Goal: Task Accomplishment & Management: Manage account settings

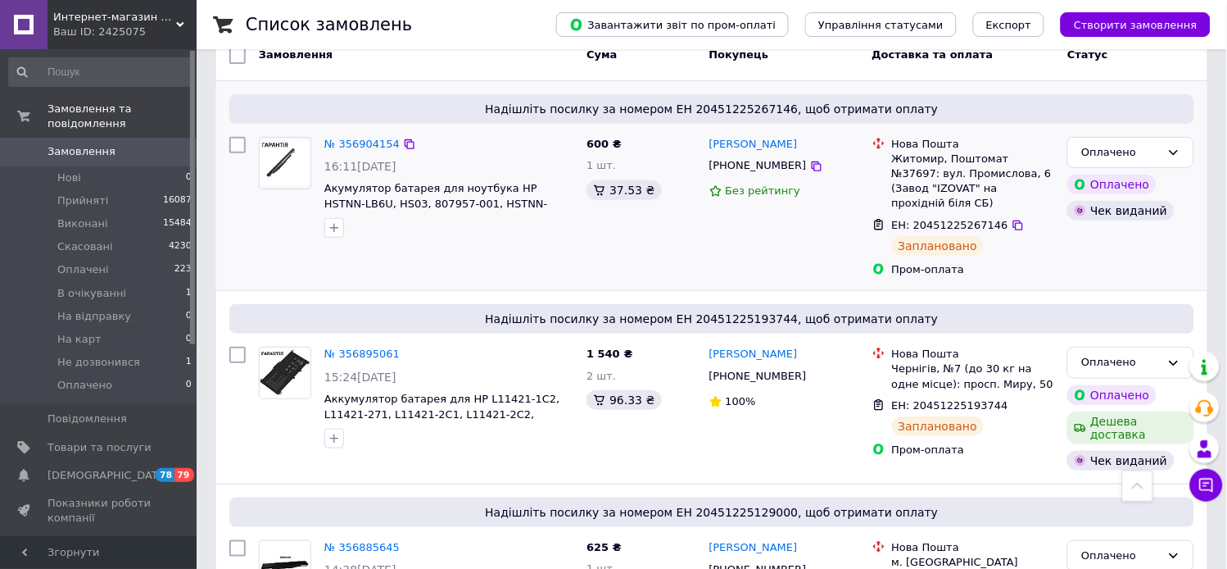
scroll to position [91, 0]
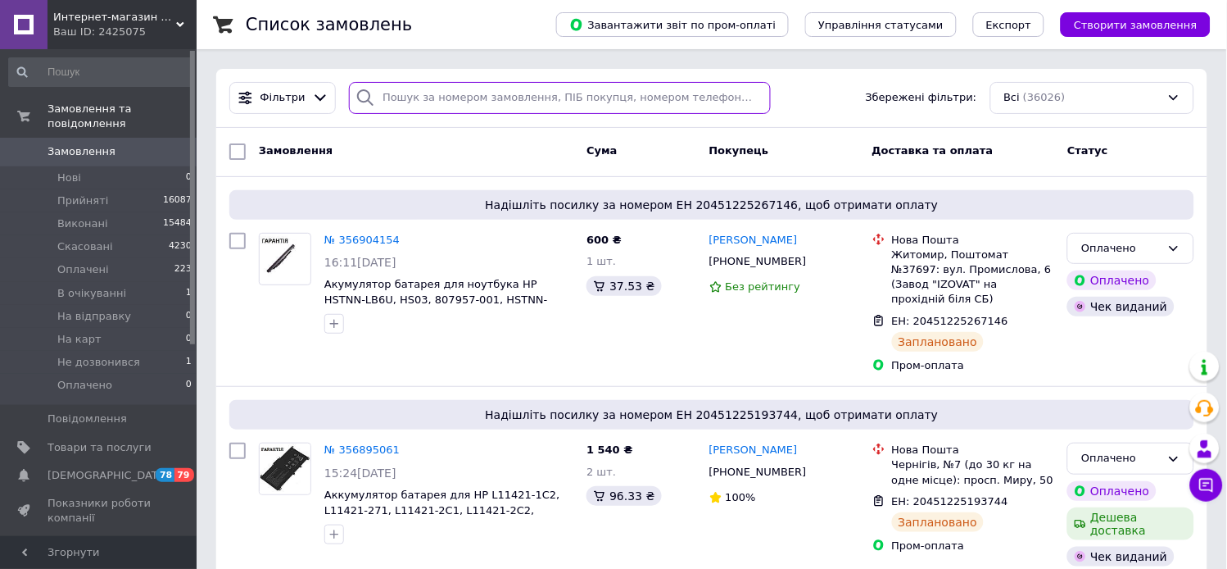
click at [578, 105] on input "search" at bounding box center [560, 98] width 422 height 32
paste input "PRM-219239491"
type input "PRM-219239491"
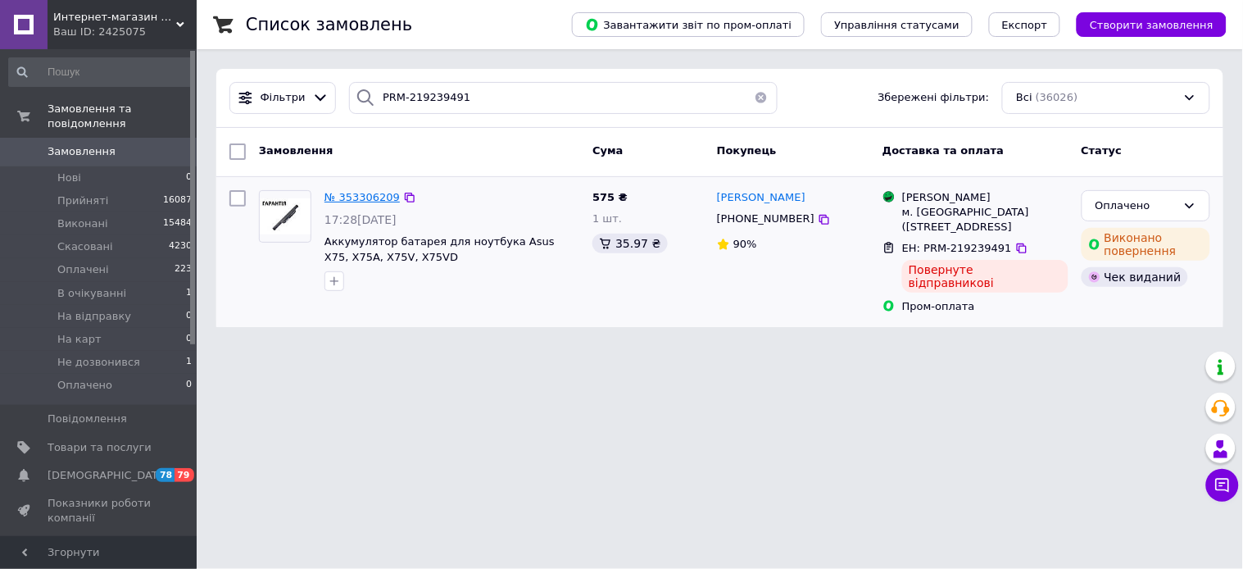
click at [358, 193] on span "№ 353306209" at bounding box center [361, 197] width 75 height 12
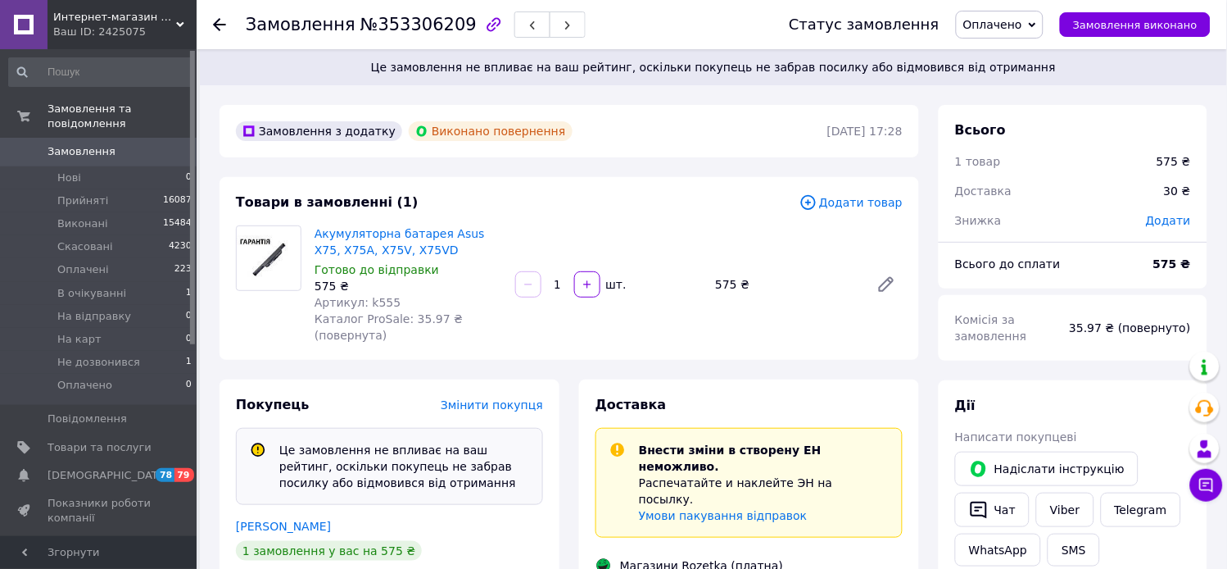
scroll to position [497, 0]
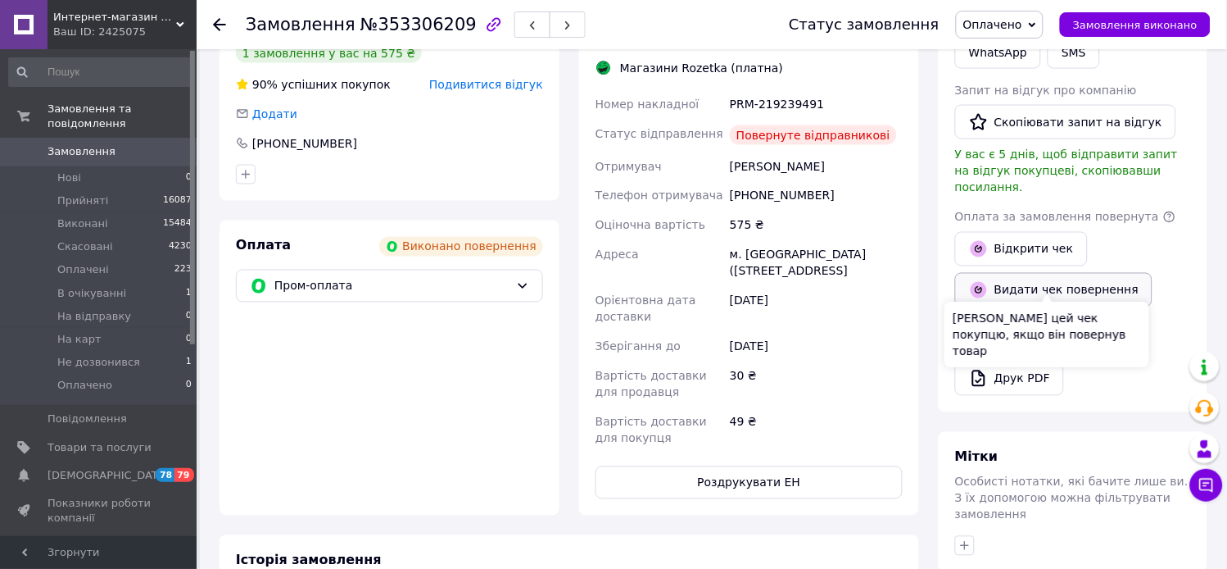
click at [1090, 288] on button "Видати чек повернення" at bounding box center [1053, 290] width 197 height 34
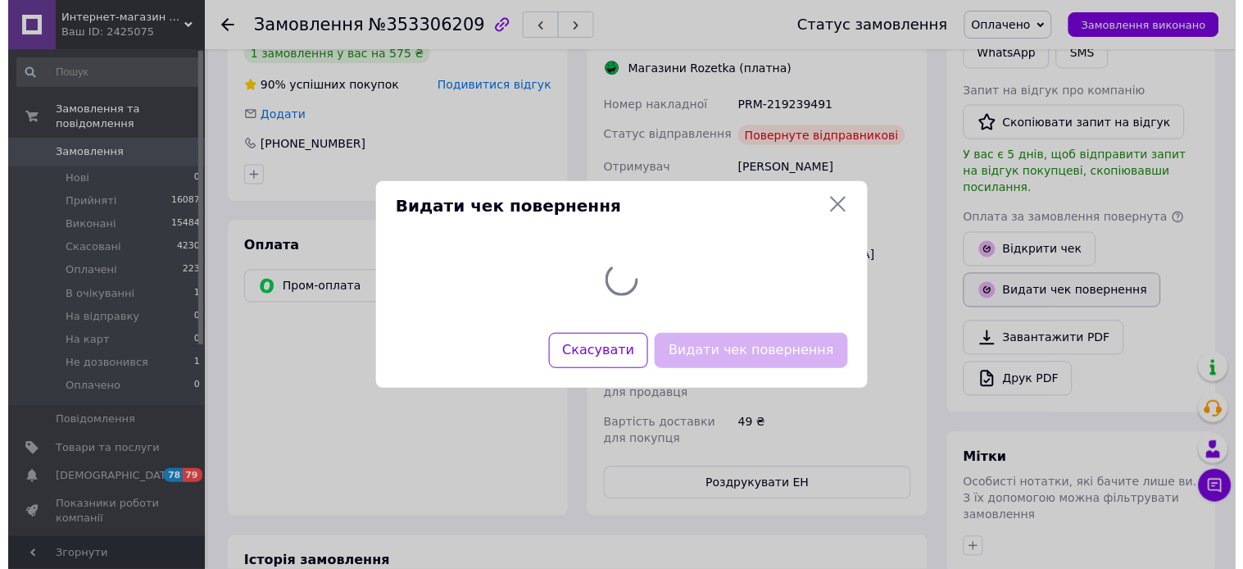
scroll to position [481, 0]
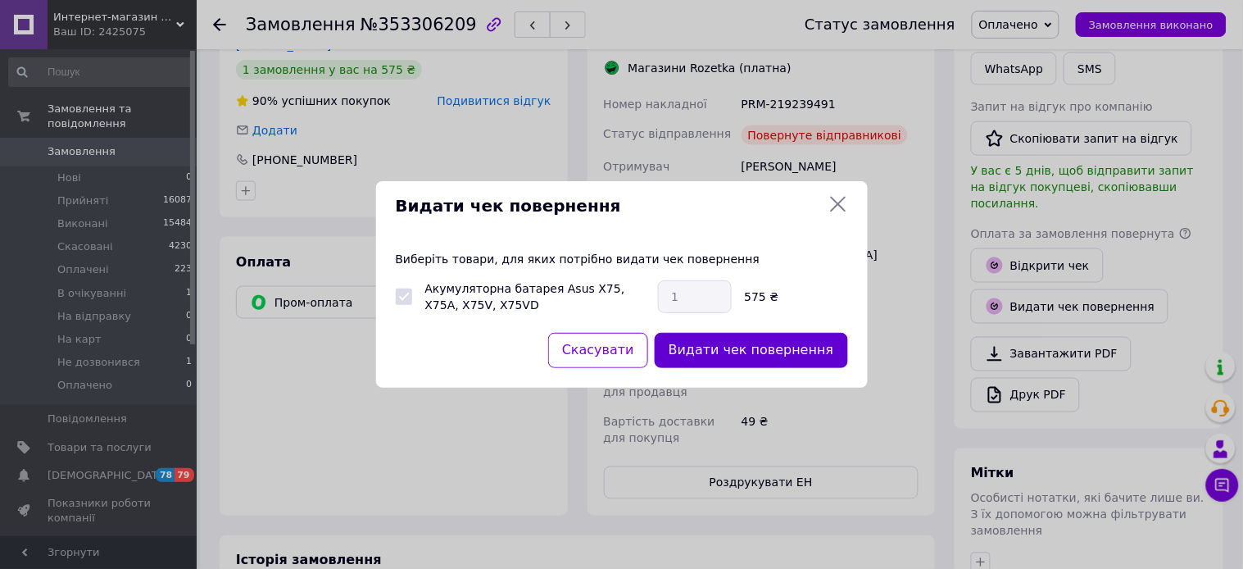
click at [812, 358] on button "Видати чек повернення" at bounding box center [751, 350] width 193 height 35
click at [812, 358] on div "Видати чек повернення" at bounding box center [751, 350] width 200 height 42
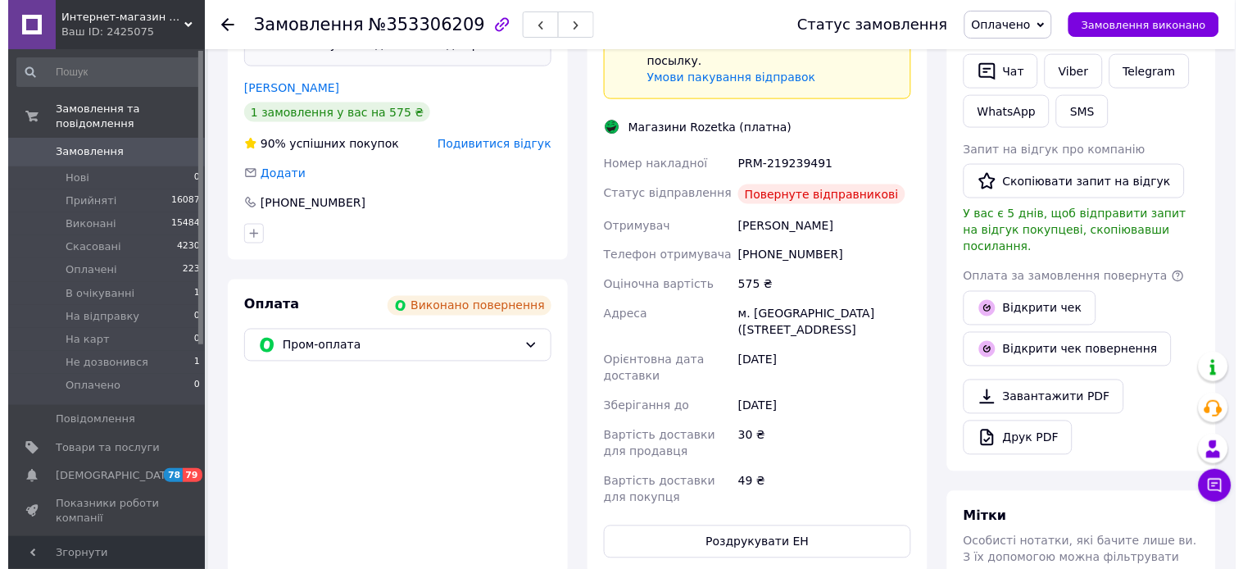
scroll to position [406, 0]
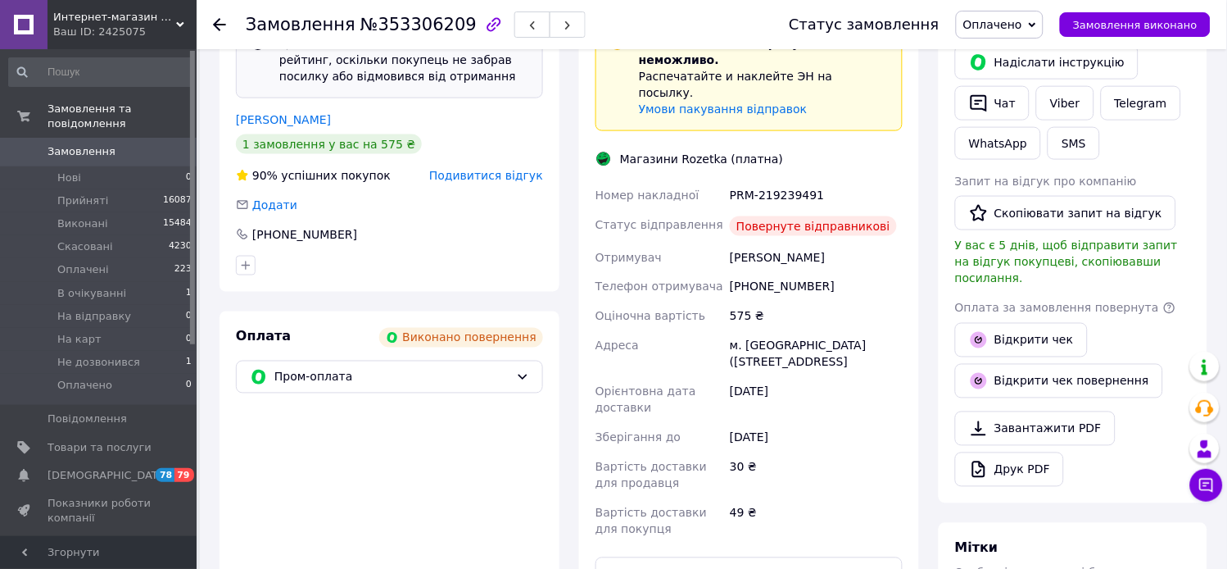
click at [472, 182] on div "Подивитися відгук" at bounding box center [486, 175] width 114 height 16
click at [474, 178] on span "Подивитися відгук" at bounding box center [486, 175] width 114 height 13
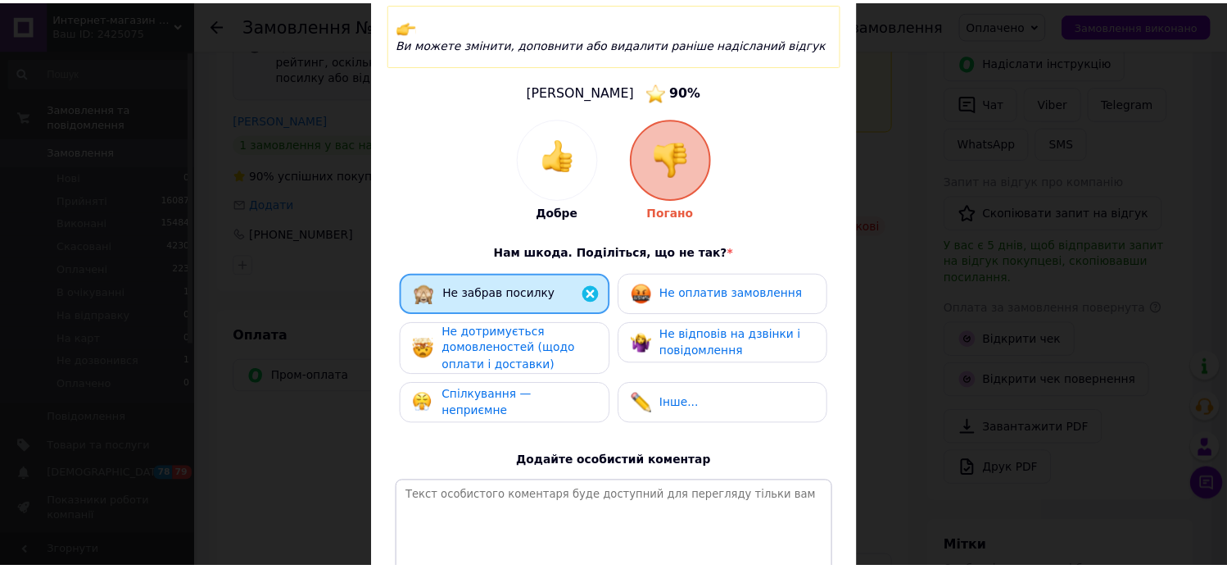
scroll to position [289, 0]
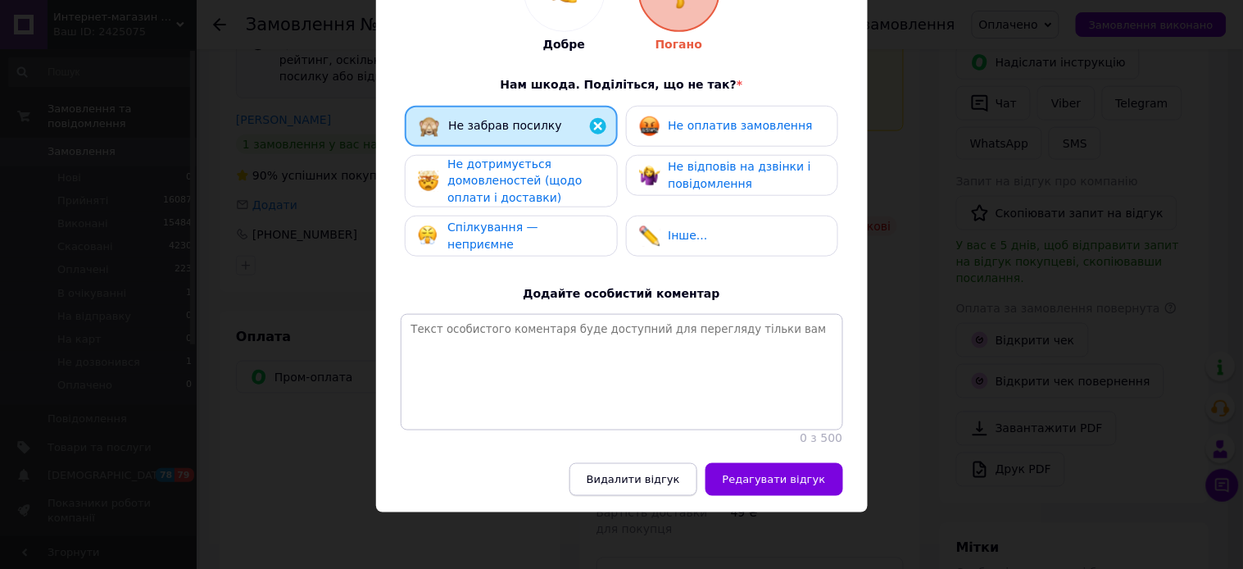
click at [696, 474] on button "Видалити відгук" at bounding box center [633, 479] width 128 height 33
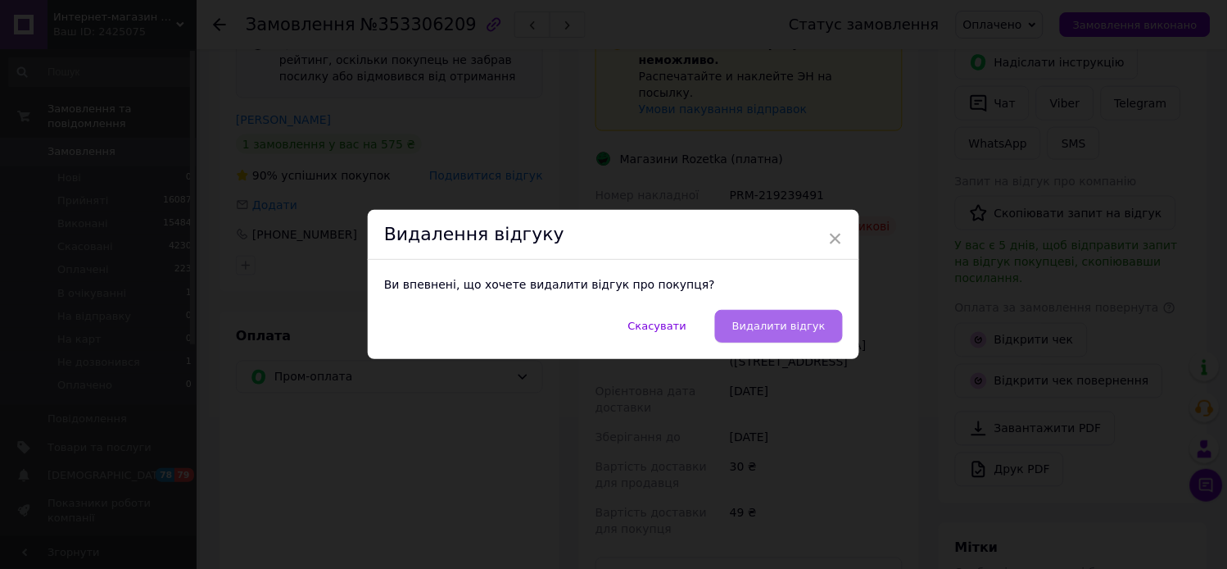
click at [790, 329] on span "Видалити відгук" at bounding box center [778, 326] width 93 height 12
